Goal: Transaction & Acquisition: Purchase product/service

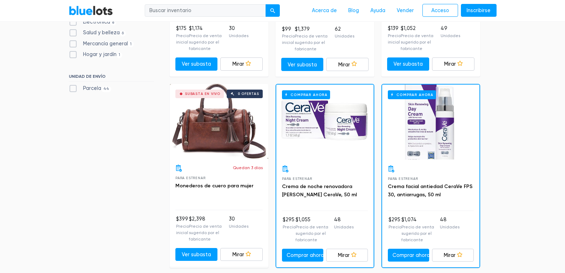
scroll to position [285, 0]
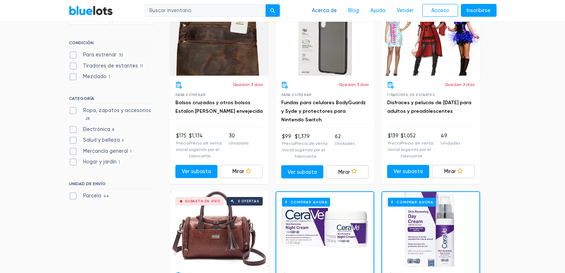
click at [325, 8] on font "Acerca de" at bounding box center [324, 10] width 25 height 6
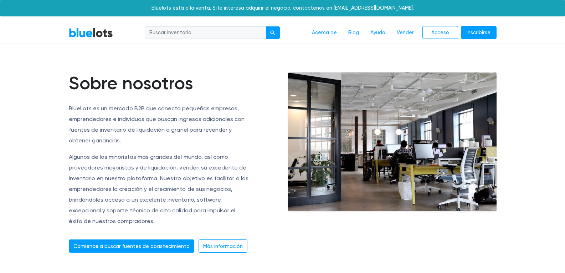
click at [212, 32] on input "search" at bounding box center [205, 32] width 121 height 13
type input "apple iphone"
click at [269, 31] on button "submit" at bounding box center [273, 32] width 14 height 13
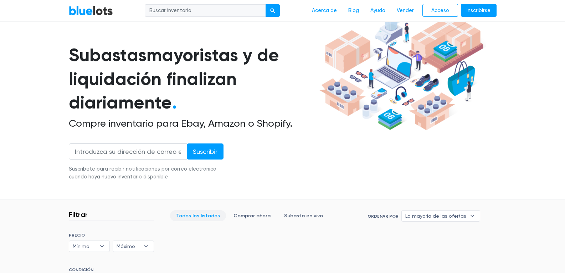
scroll to position [143, 0]
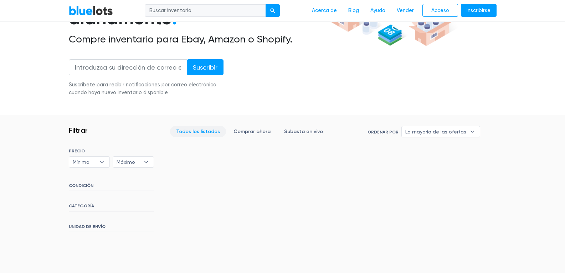
click at [87, 208] on font "CATEGORÍA" at bounding box center [81, 205] width 25 height 5
click at [87, 207] on font "CATEGORÍA" at bounding box center [81, 205] width 25 height 5
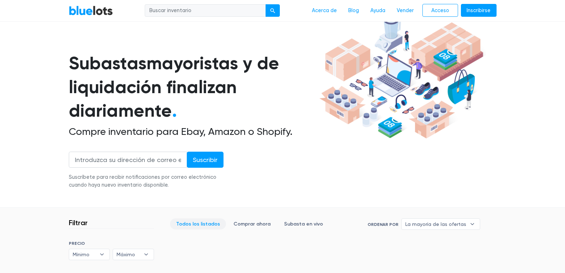
scroll to position [91, 0]
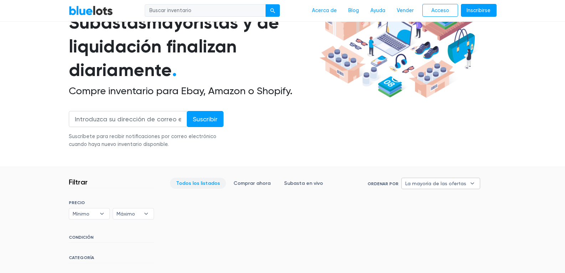
click at [472, 186] on b "▾" at bounding box center [472, 183] width 15 height 11
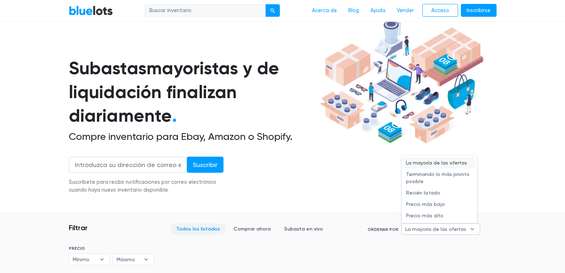
scroll to position [0, 0]
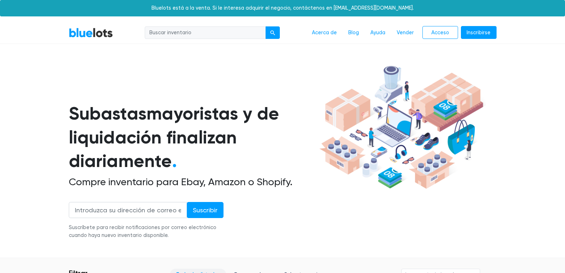
click at [265, 165] on h1 "Subastas mayoristas y de liquidación finalizan diariamente ." at bounding box center [193, 125] width 248 height 95
